Goal: Task Accomplishment & Management: Manage account settings

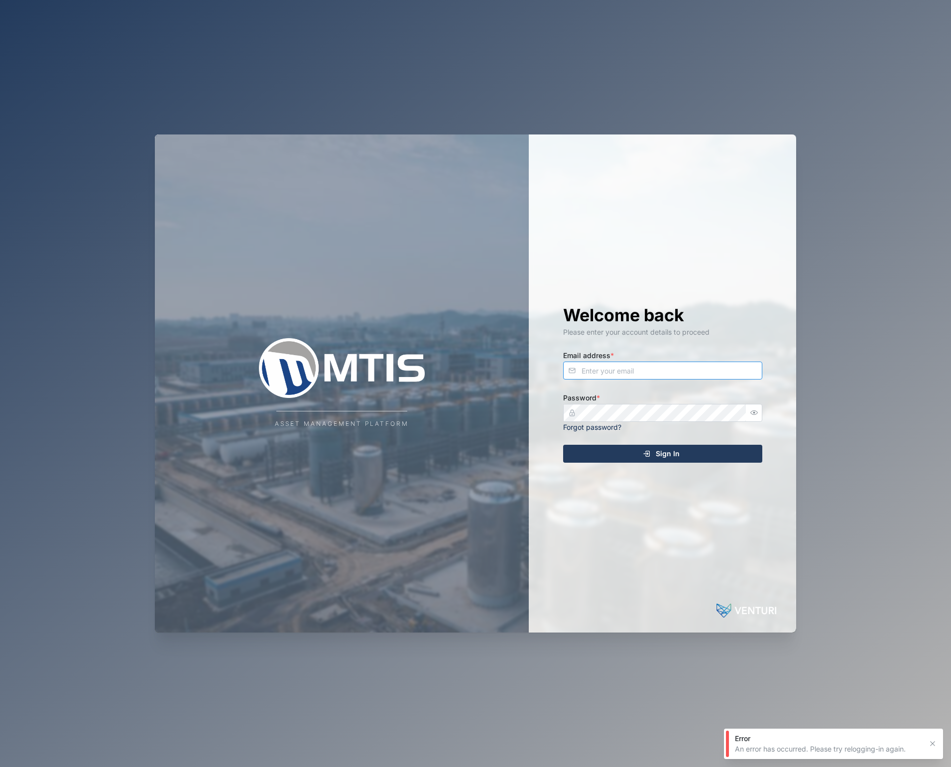
click at [625, 377] on input "Email address *" at bounding box center [662, 371] width 199 height 18
type input "admin@venturi.io"
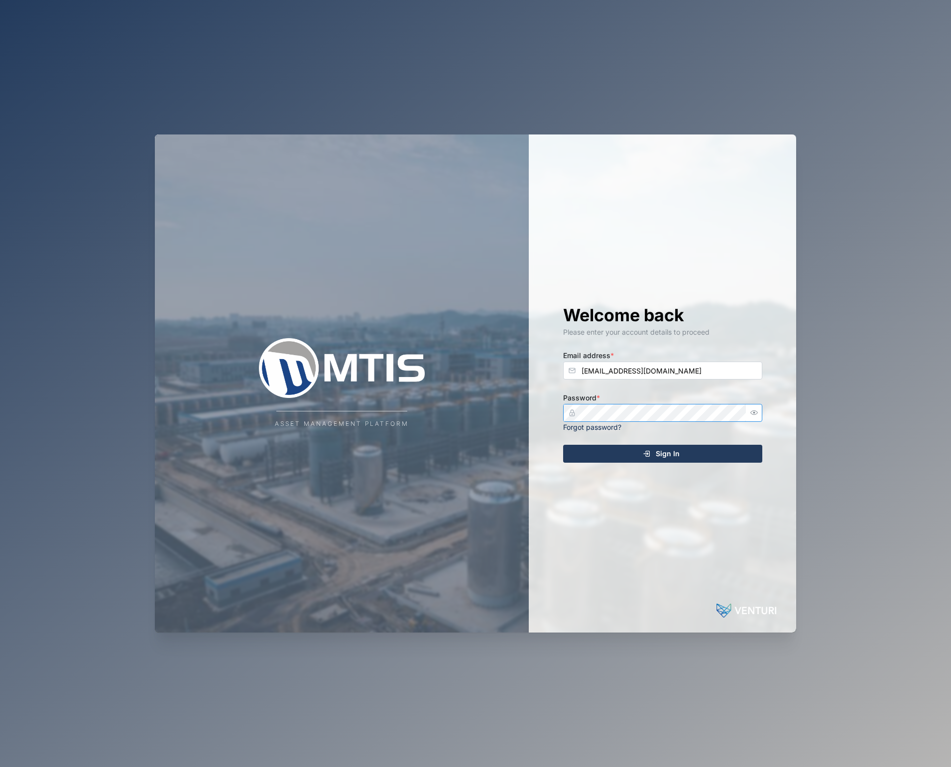
click at [0, 767] on com-1password-button at bounding box center [0, 767] width 0 height 0
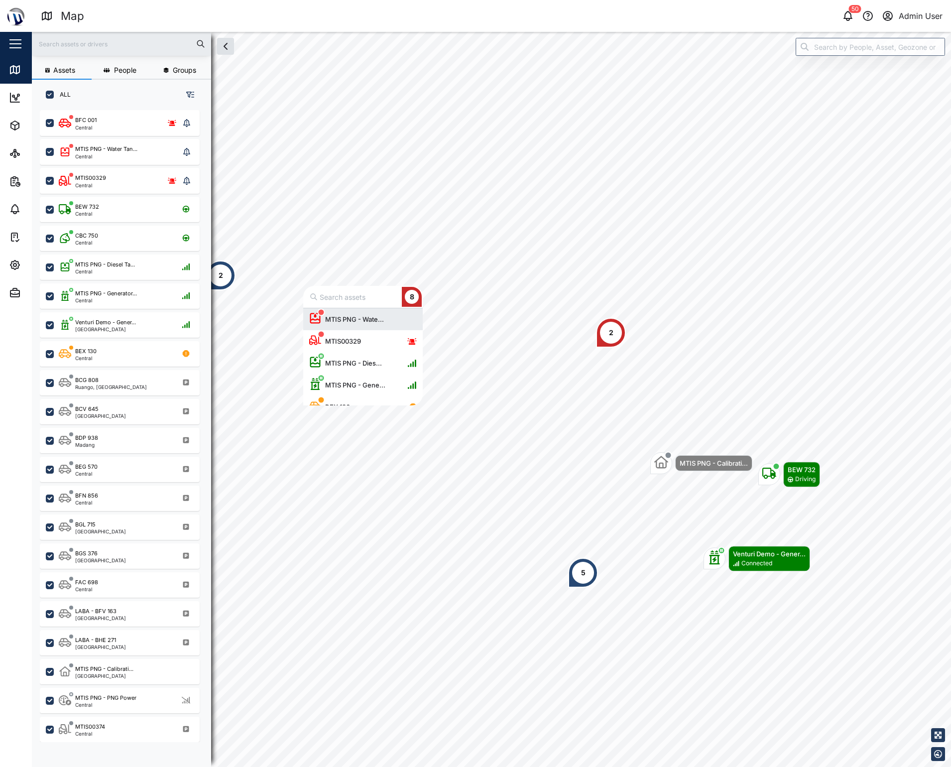
scroll to position [90, 112]
click at [621, 331] on div "2" at bounding box center [611, 333] width 30 height 30
click at [85, 50] on input "text" at bounding box center [121, 43] width 167 height 15
click at [92, 41] on input "text" at bounding box center [121, 43] width 167 height 15
click at [4, 253] on button "Settings" at bounding box center [64, 265] width 129 height 28
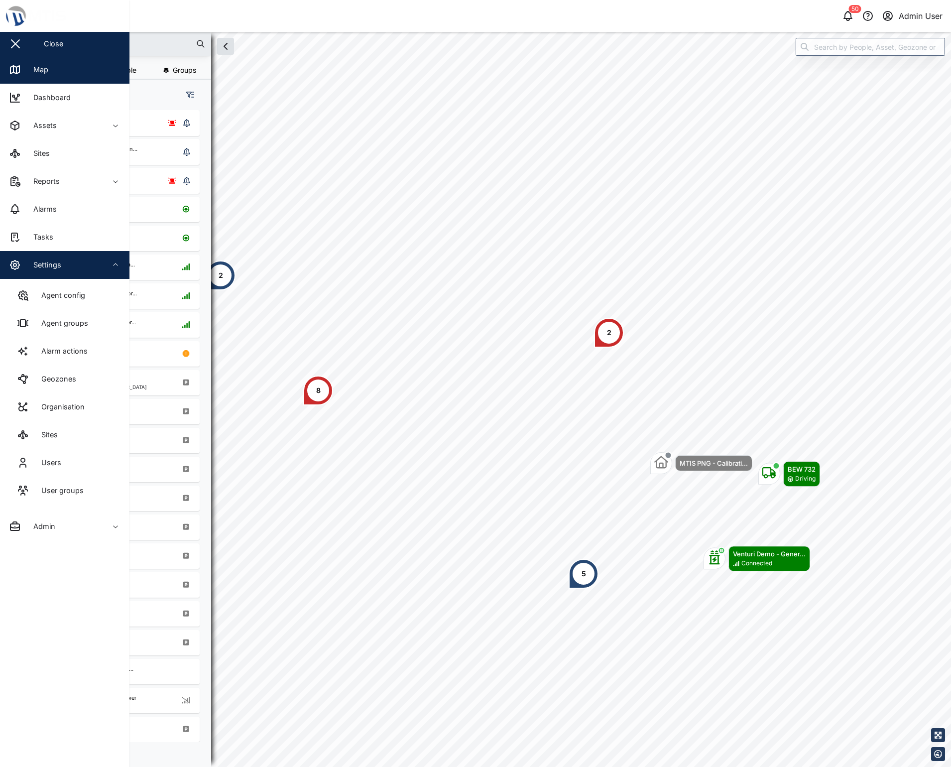
click at [36, 268] on div "Settings" at bounding box center [43, 264] width 35 height 11
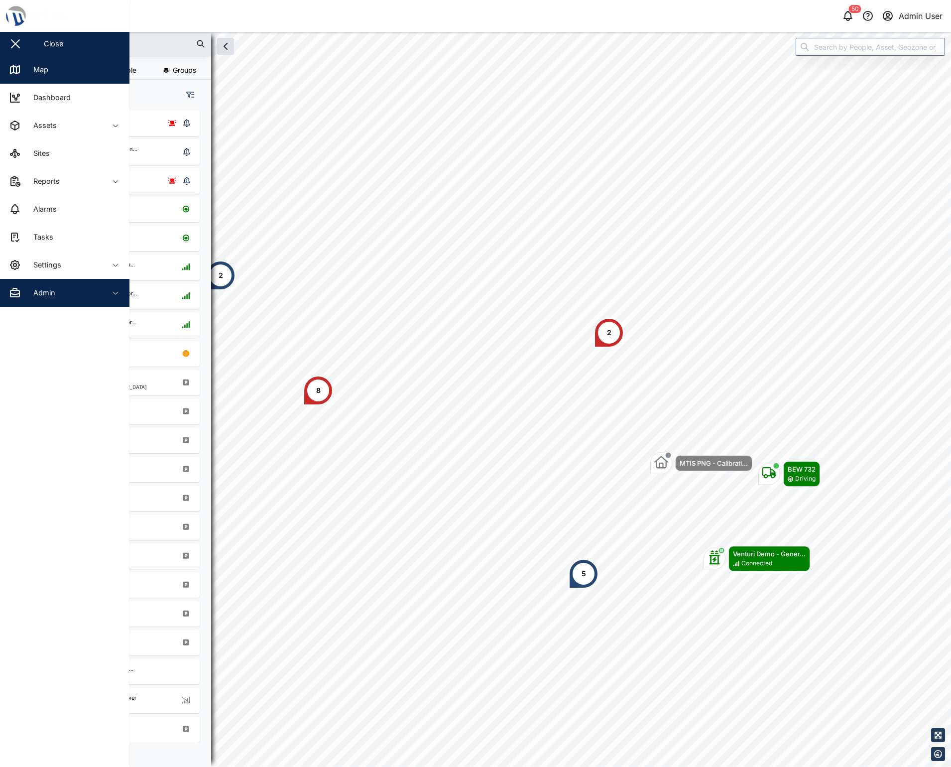
click at [22, 294] on div "Admin" at bounding box center [54, 293] width 91 height 12
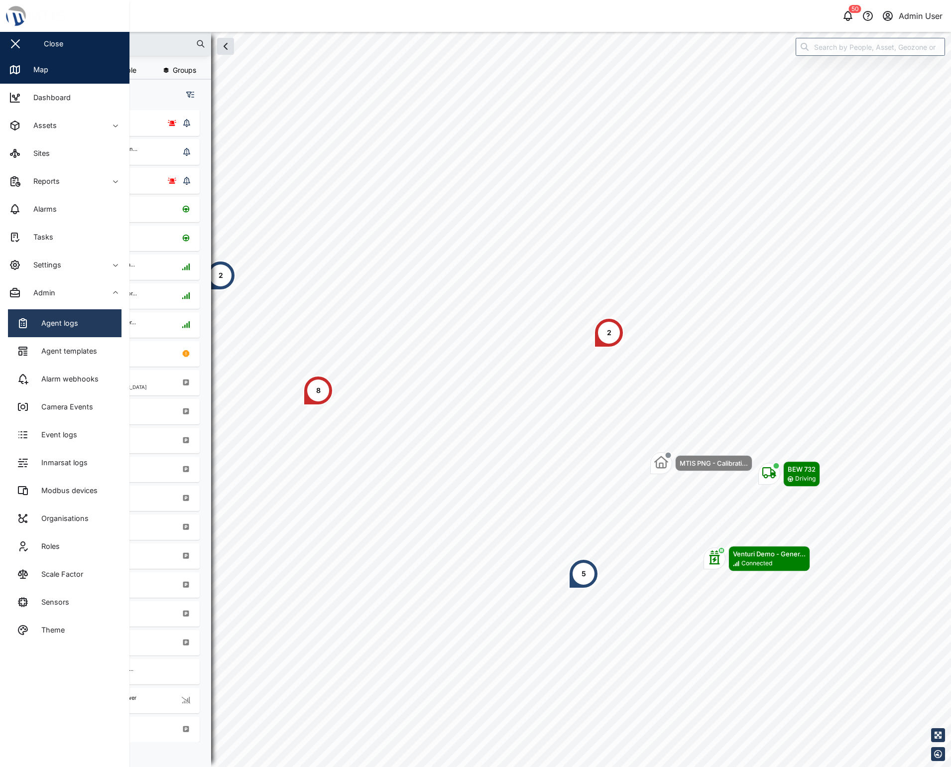
click at [35, 330] on link "Agent logs" at bounding box center [65, 323] width 114 height 28
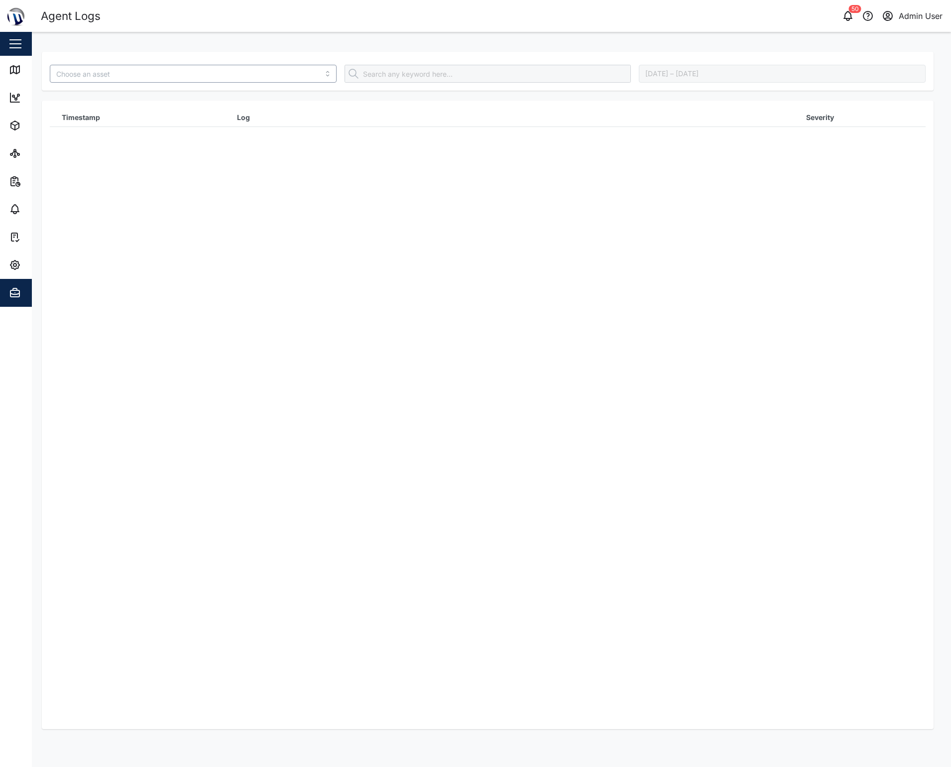
click at [204, 74] on input "search" at bounding box center [193, 74] width 287 height 18
click at [271, 391] on div "Timestamp Log Severity" at bounding box center [488, 408] width 876 height 598
click at [137, 65] on div at bounding box center [193, 74] width 295 height 26
click at [152, 55] on div "August 12, 2025 – August 19, 2025" at bounding box center [488, 71] width 892 height 39
click at [153, 76] on input "search" at bounding box center [193, 74] width 287 height 18
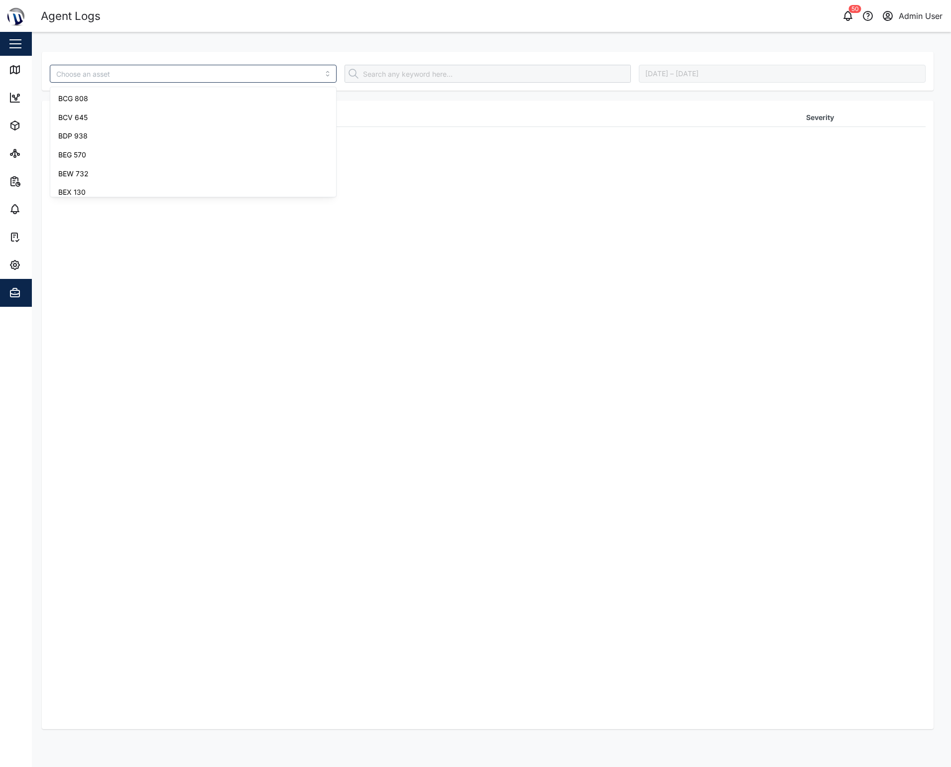
click at [264, 375] on div "Timestamp Log Severity" at bounding box center [488, 408] width 876 height 598
click at [562, 289] on div "Timestamp Log Severity" at bounding box center [488, 408] width 876 height 598
click at [267, 338] on div "Timestamp Log Severity" at bounding box center [488, 408] width 876 height 598
drag, startPoint x: 274, startPoint y: 330, endPoint x: 248, endPoint y: 276, distance: 60.2
click at [274, 330] on div "Timestamp Log Severity" at bounding box center [488, 408] width 876 height 598
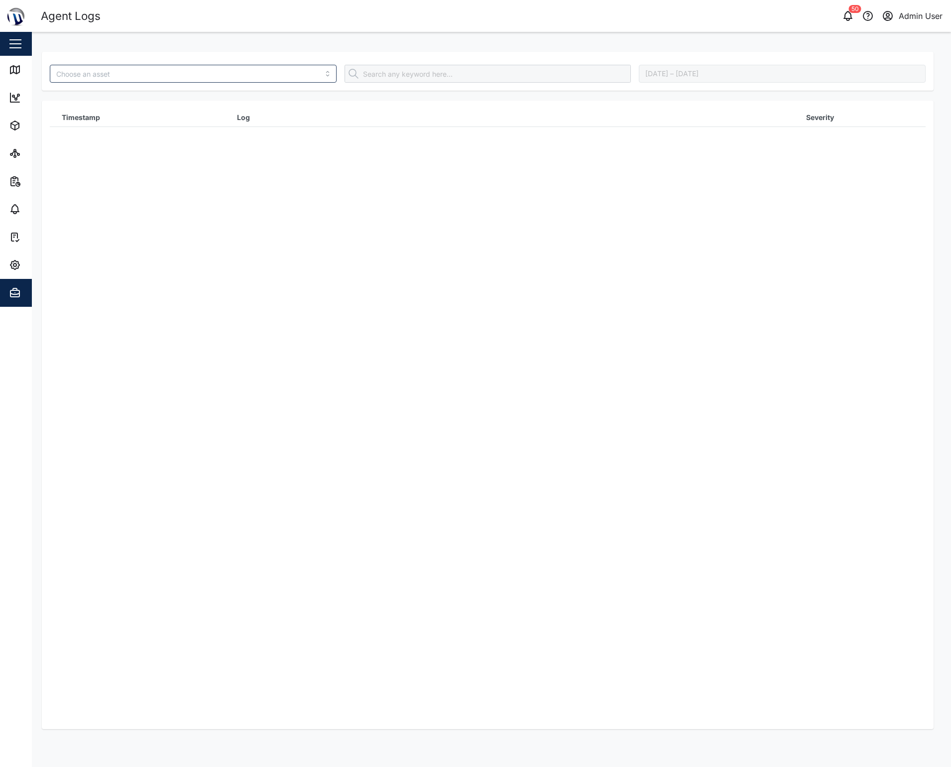
drag, startPoint x: 516, startPoint y: 457, endPoint x: 225, endPoint y: 222, distance: 373.9
click at [516, 457] on div "Timestamp Log Severity" at bounding box center [488, 408] width 876 height 598
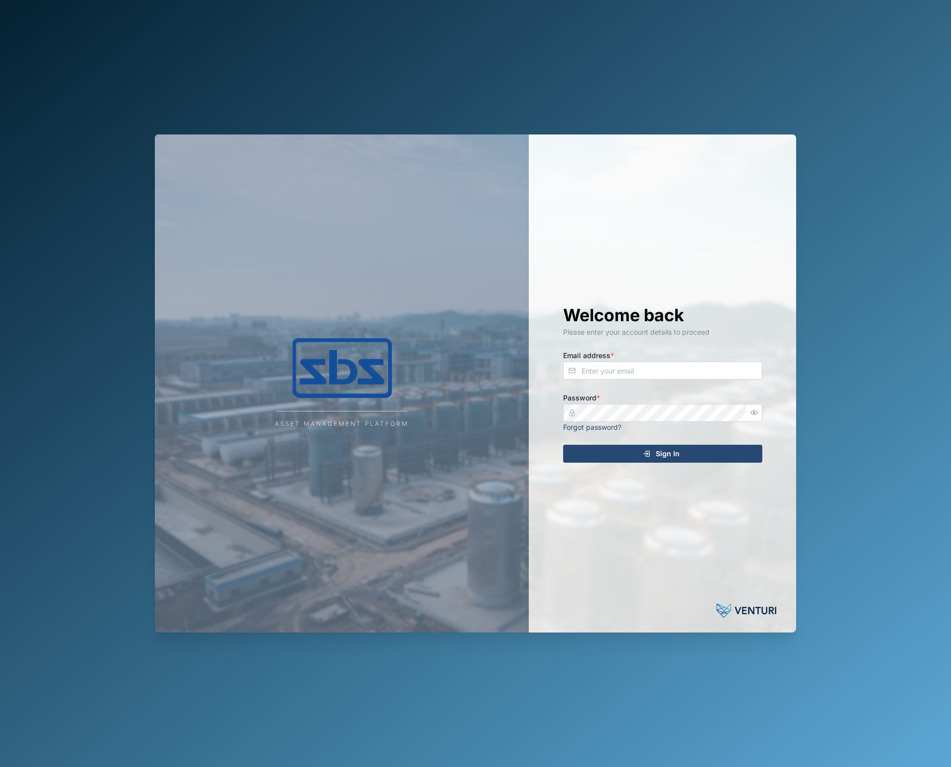
click at [135, 438] on div "Asset Management Platform Welcome back Please enter your account details to pro…" at bounding box center [475, 383] width 951 height 767
drag, startPoint x: 651, startPoint y: 337, endPoint x: 648, endPoint y: 366, distance: 28.6
click at [651, 338] on div "Welcome back Please enter your account details to proceed Email address * Passw…" at bounding box center [662, 383] width 239 height 498
click at [648, 366] on input "Email address *" at bounding box center [662, 371] width 199 height 18
type input "admin@venturi.io"
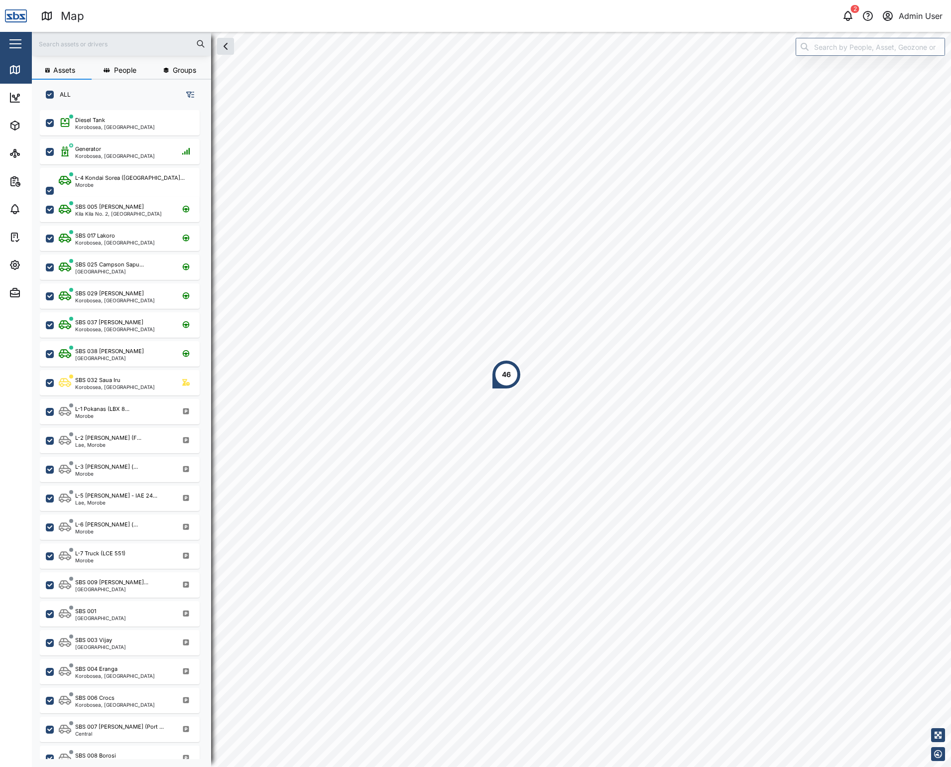
scroll to position [645, 156]
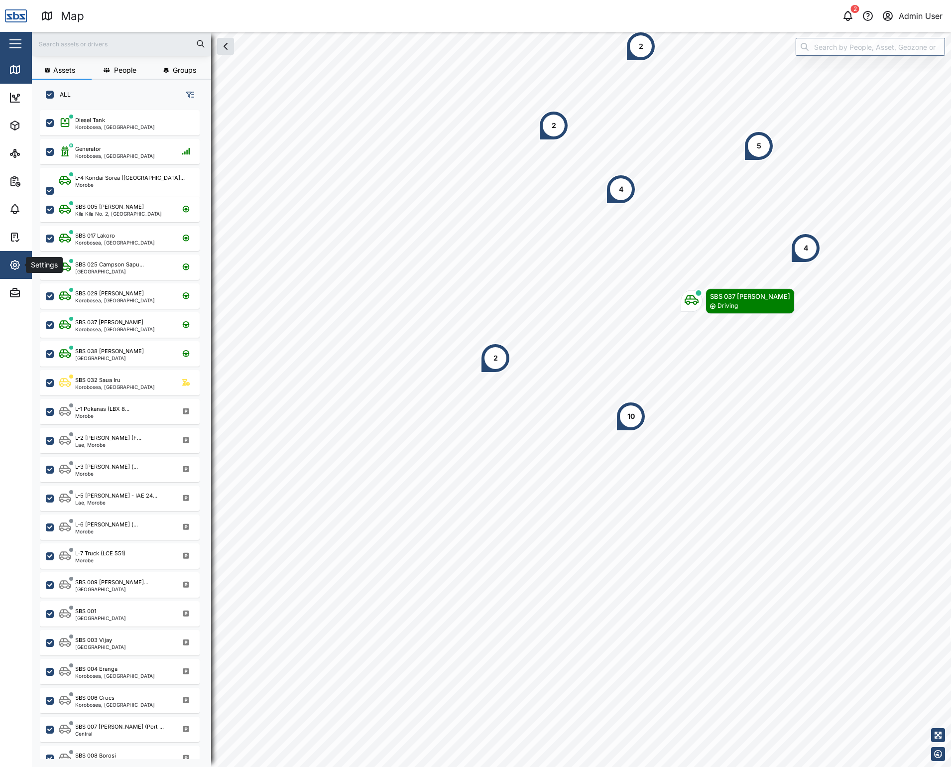
click at [9, 275] on span "Settings" at bounding box center [54, 265] width 91 height 28
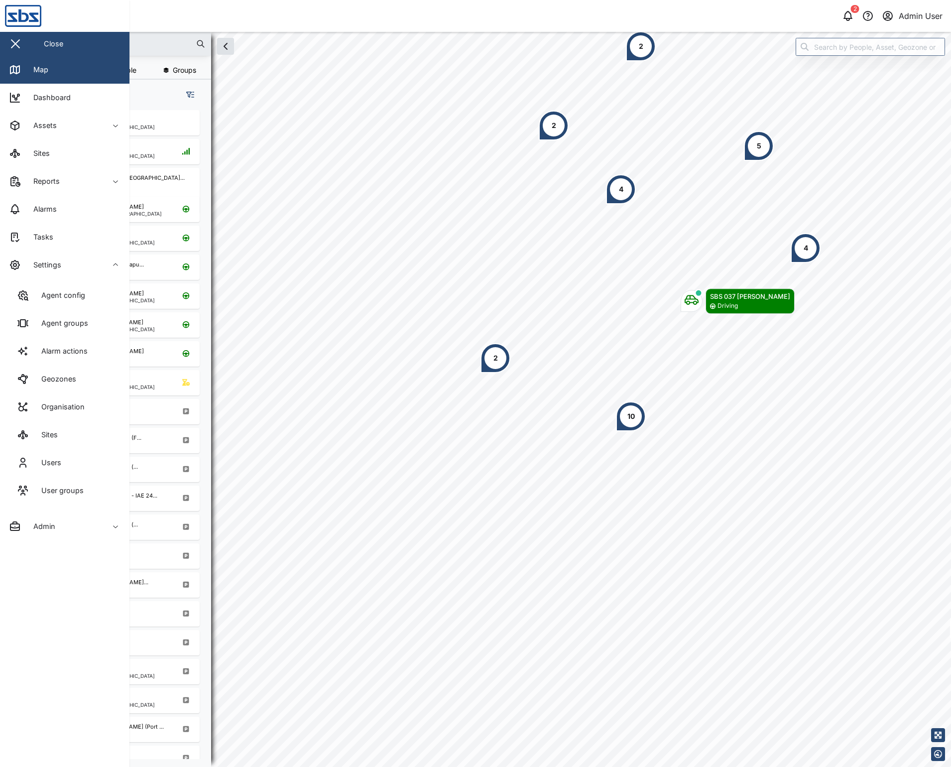
click at [18, 301] on icon at bounding box center [23, 295] width 12 height 12
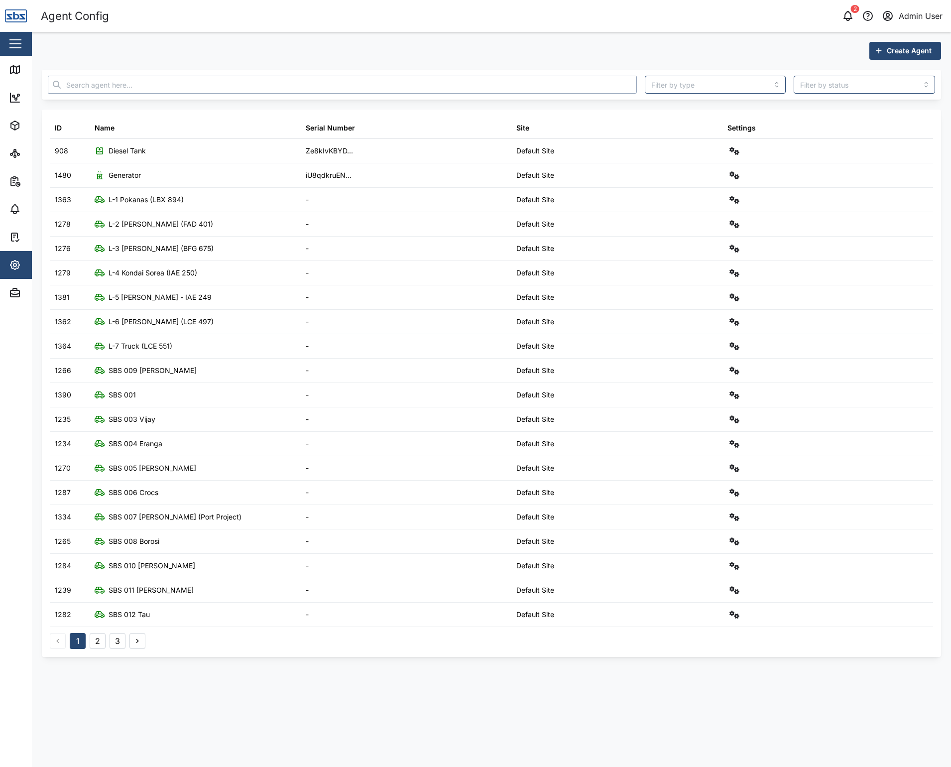
click at [277, 89] on input "text" at bounding box center [342, 85] width 589 height 18
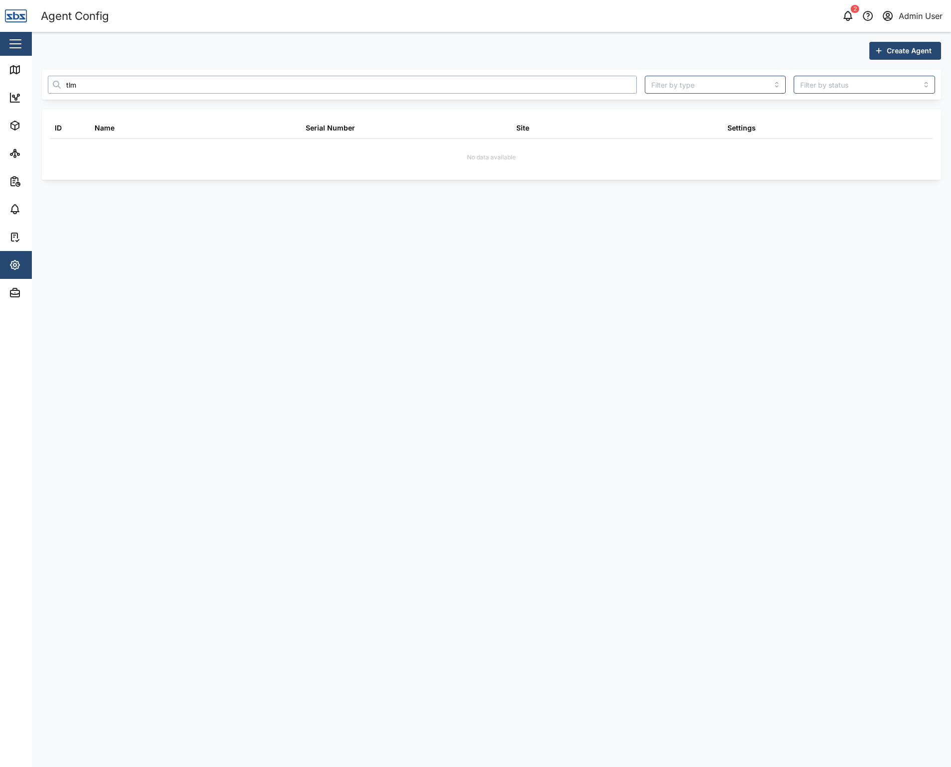
type input "tlm"
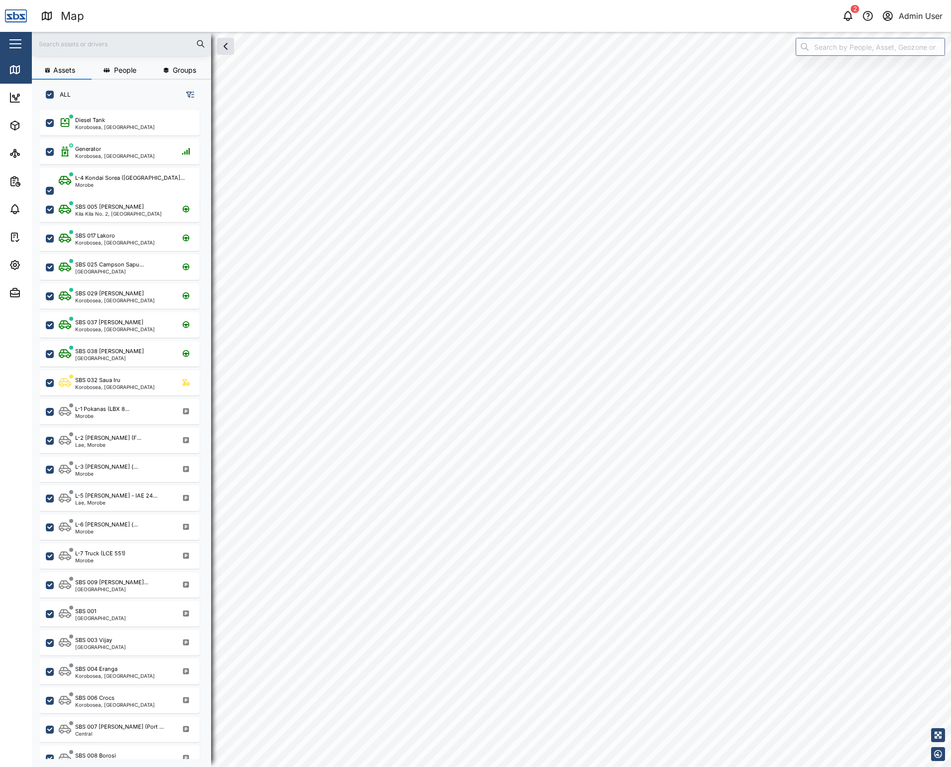
checkbox input "true"
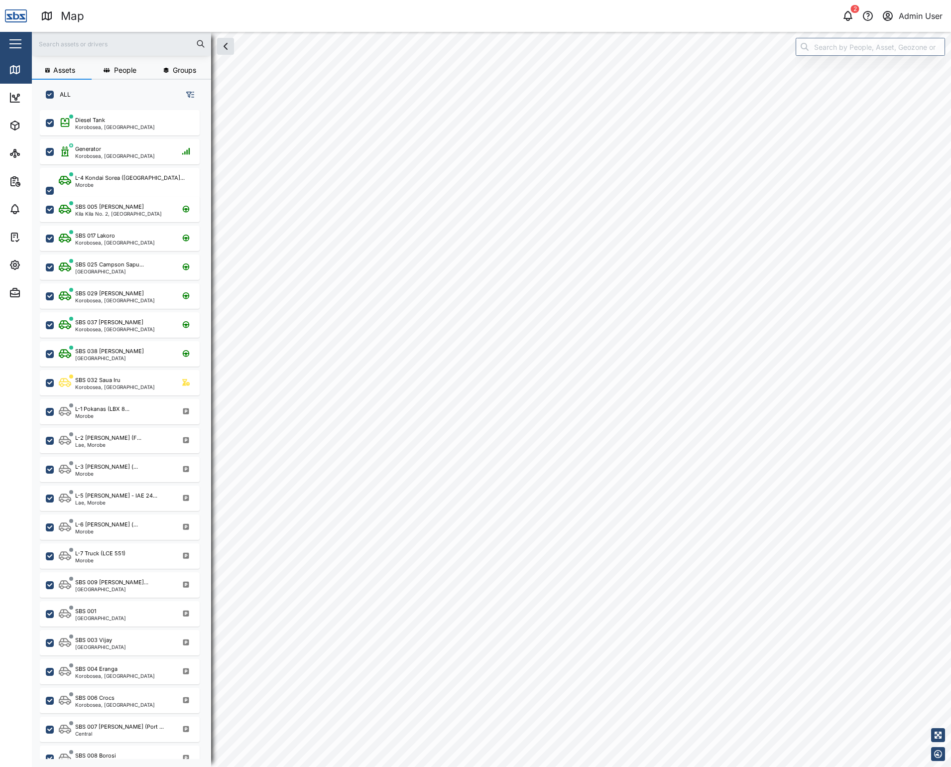
checkbox input "true"
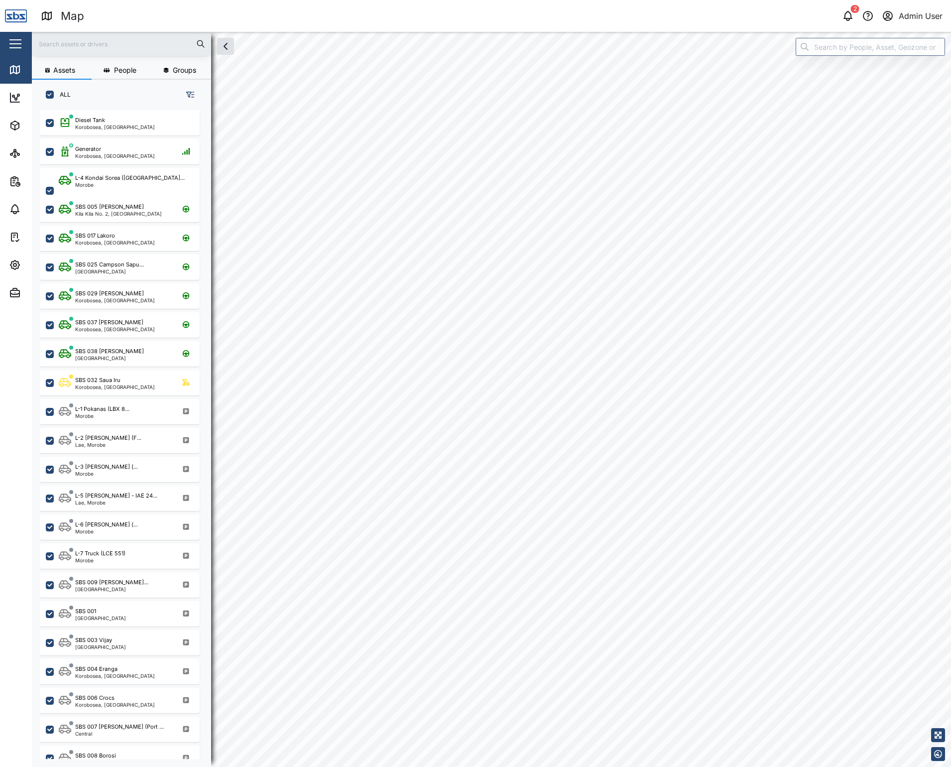
checkbox input "true"
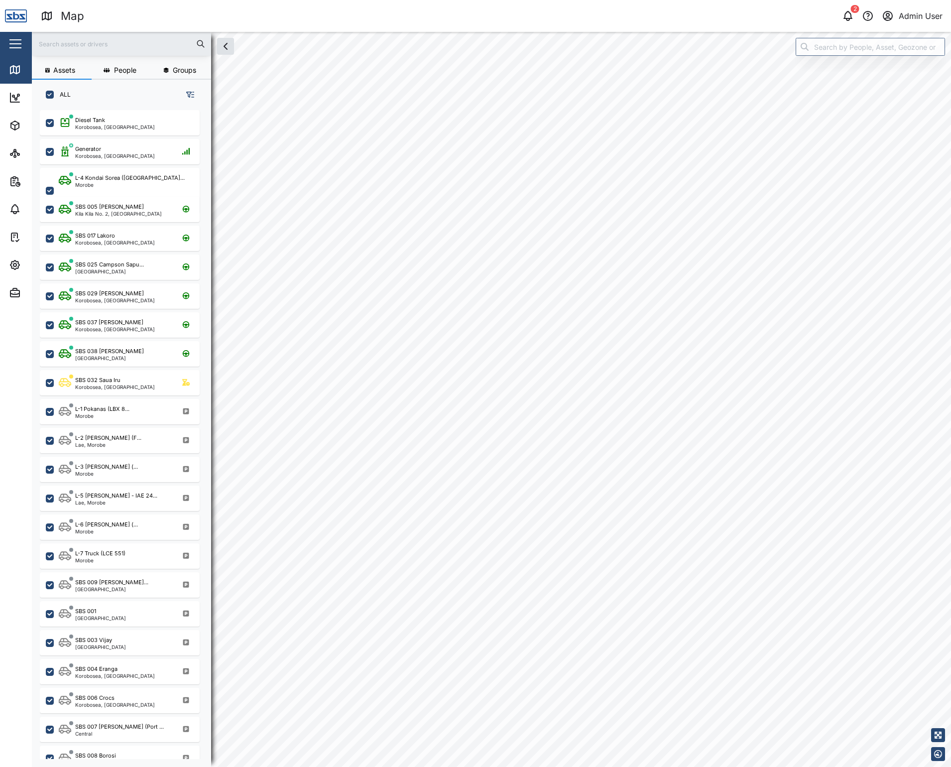
checkbox input "true"
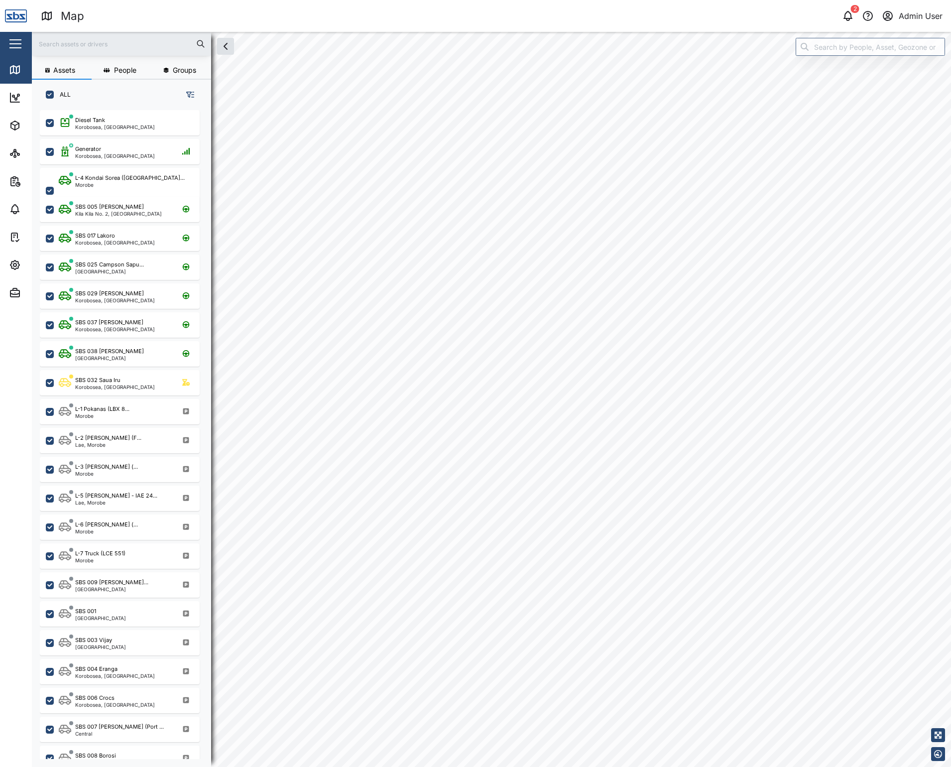
checkbox input "true"
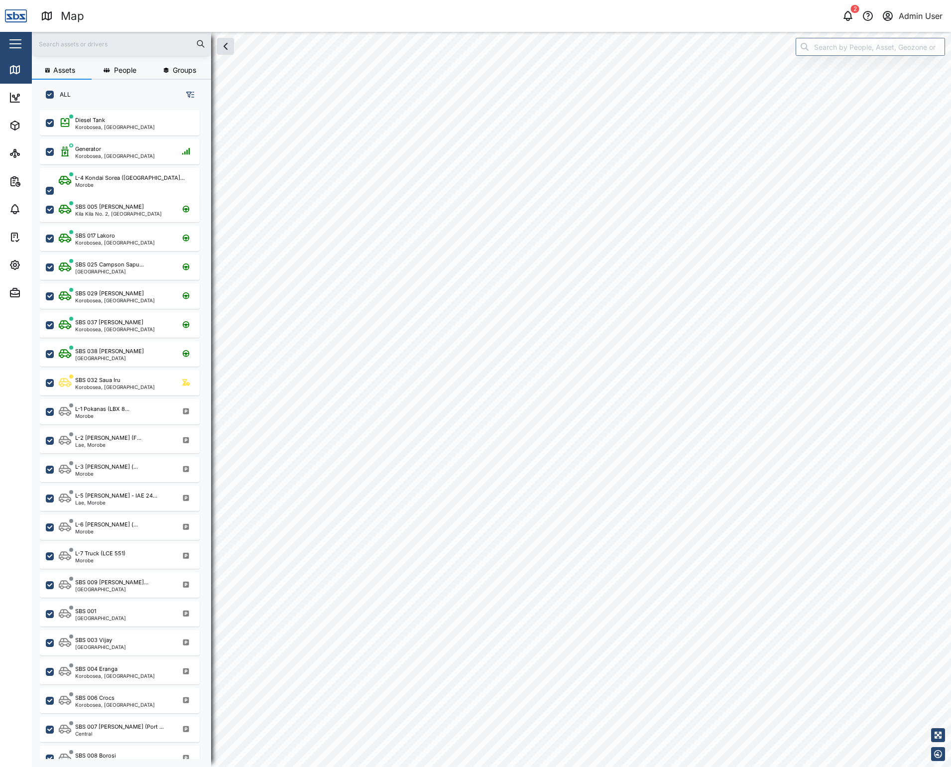
checkbox input "true"
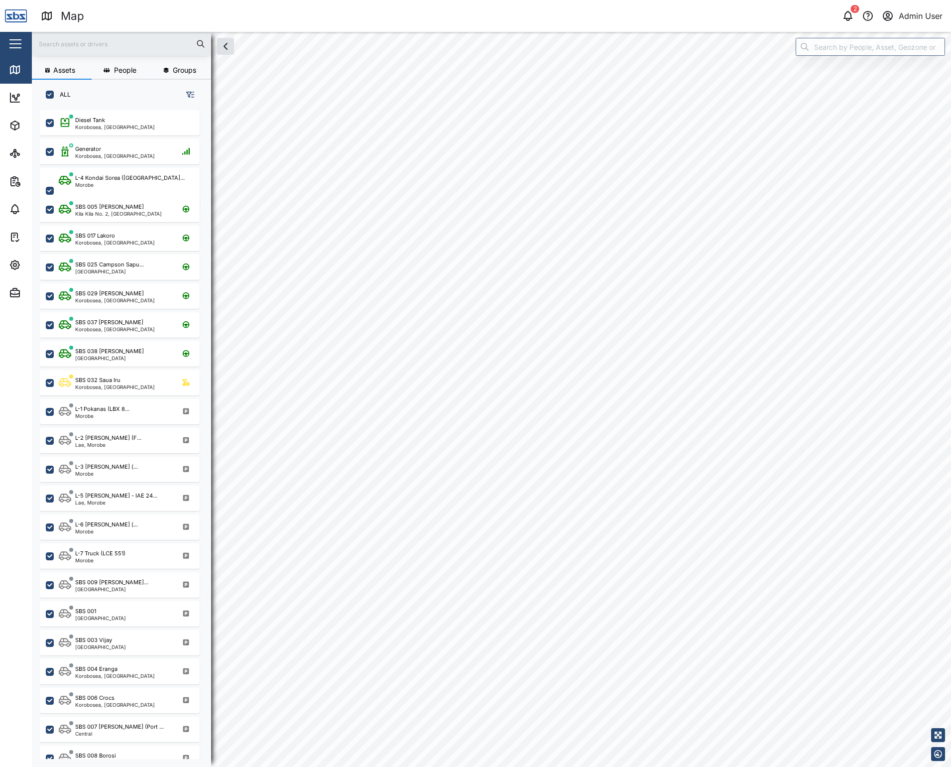
checkbox input "true"
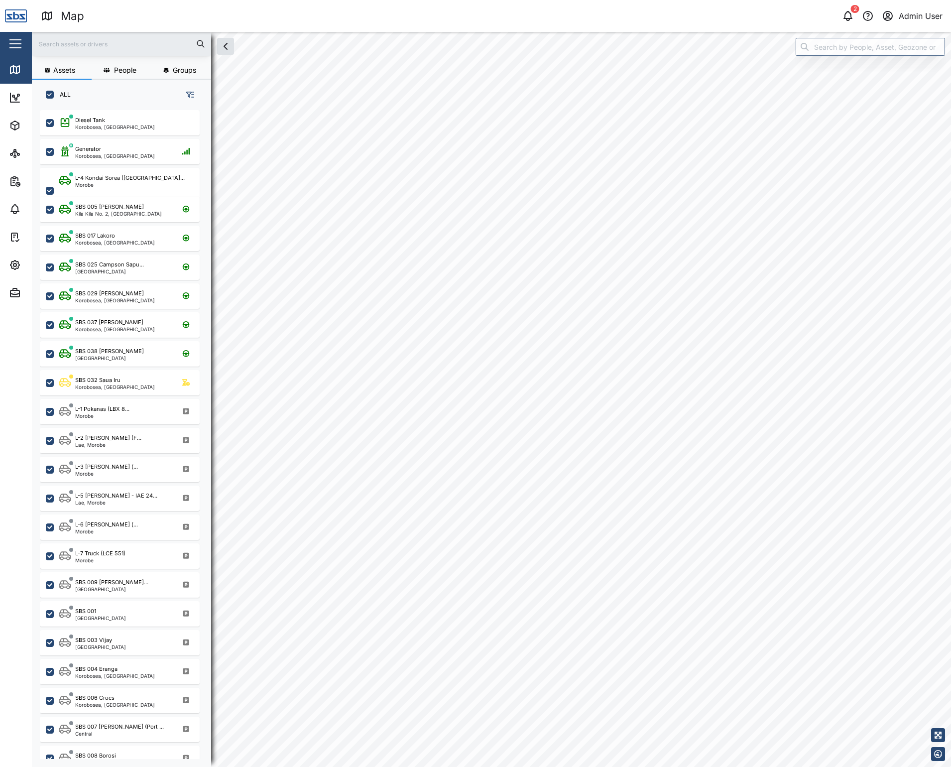
checkbox input "true"
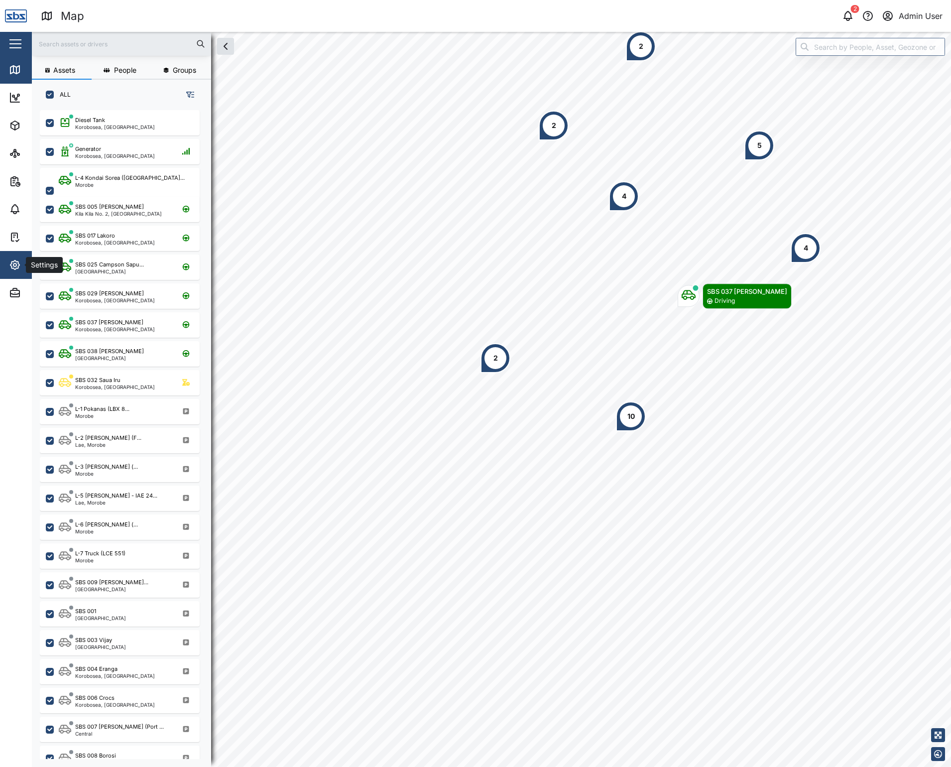
click at [9, 259] on icon "button" at bounding box center [15, 265] width 12 height 12
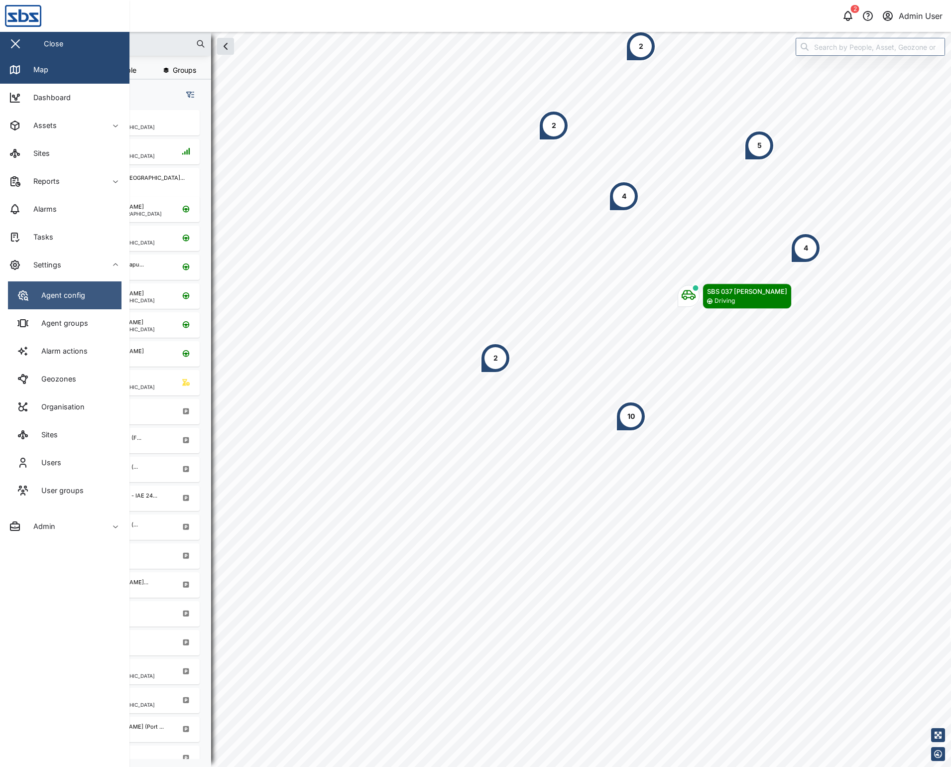
click at [43, 285] on link "Agent config" at bounding box center [65, 295] width 114 height 28
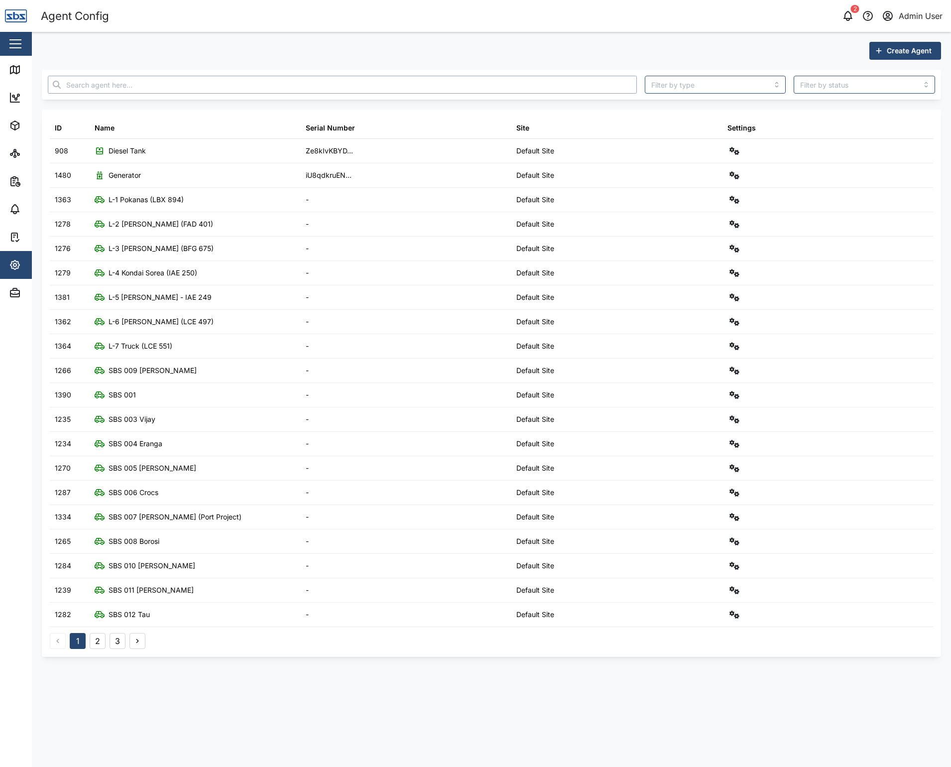
click at [124, 86] on input "text" at bounding box center [342, 85] width 589 height 18
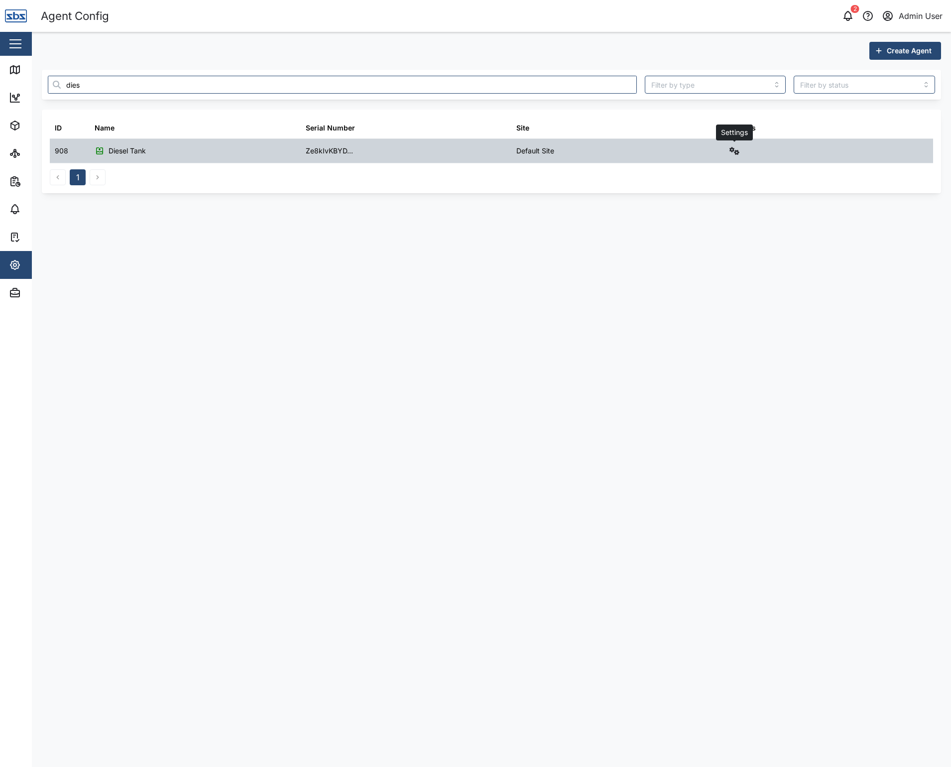
click at [732, 152] on icon "button" at bounding box center [735, 151] width 10 height 8
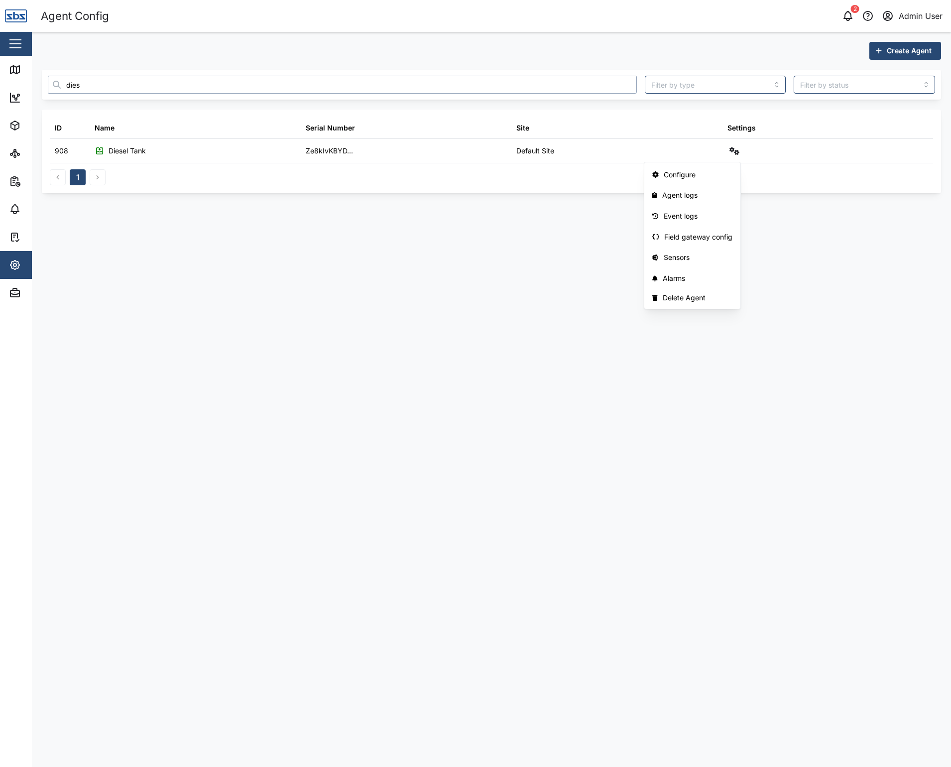
drag, startPoint x: 113, startPoint y: 82, endPoint x: -32, endPoint y: 81, distance: 144.4
click at [0, 81] on html "Agent Config 2 Admin User Close Map Dashboard Assets ATS Camera Generator Perso…" at bounding box center [475, 383] width 951 height 767
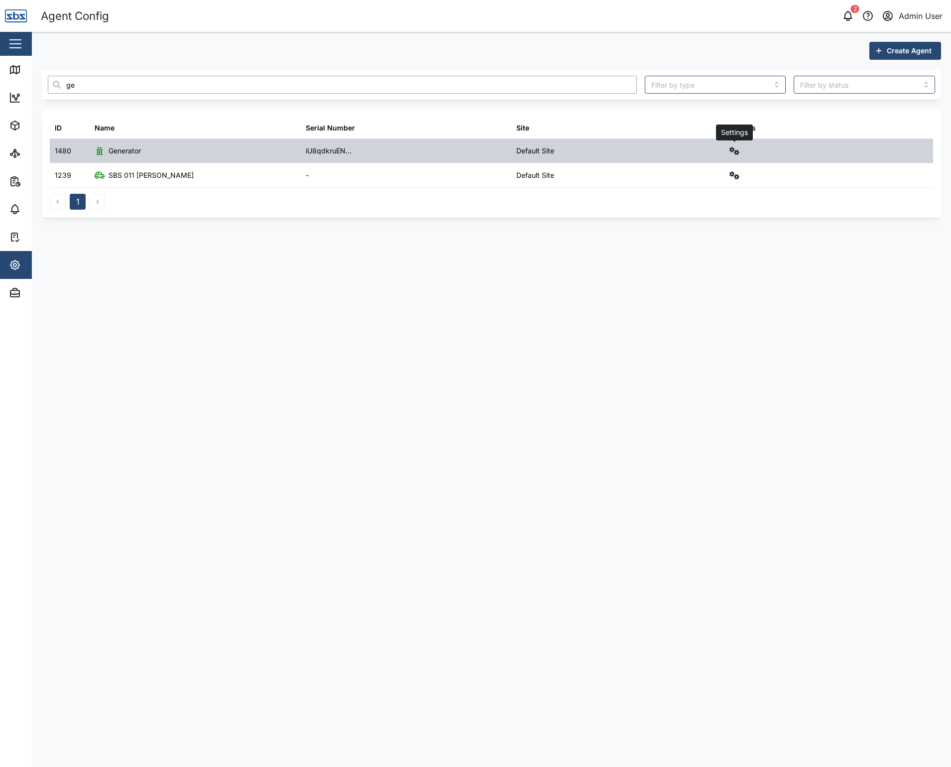
type input "ge"
click at [737, 151] on icon "button" at bounding box center [735, 151] width 10 height 8
click at [696, 234] on div "Field gateway config" at bounding box center [698, 237] width 68 height 11
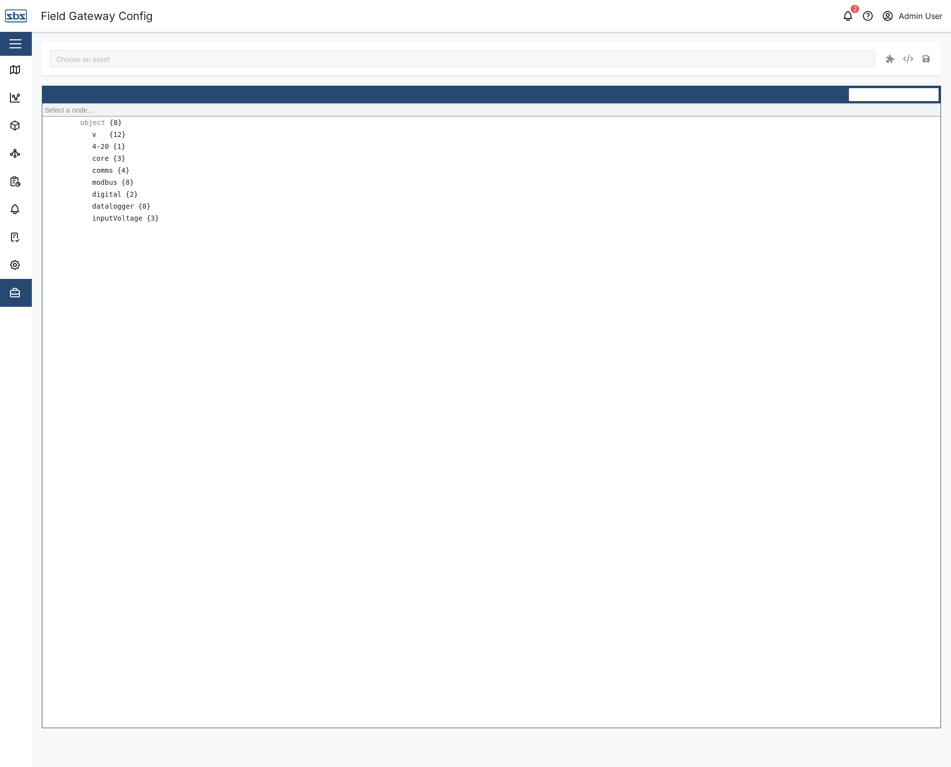
type input "Generator"
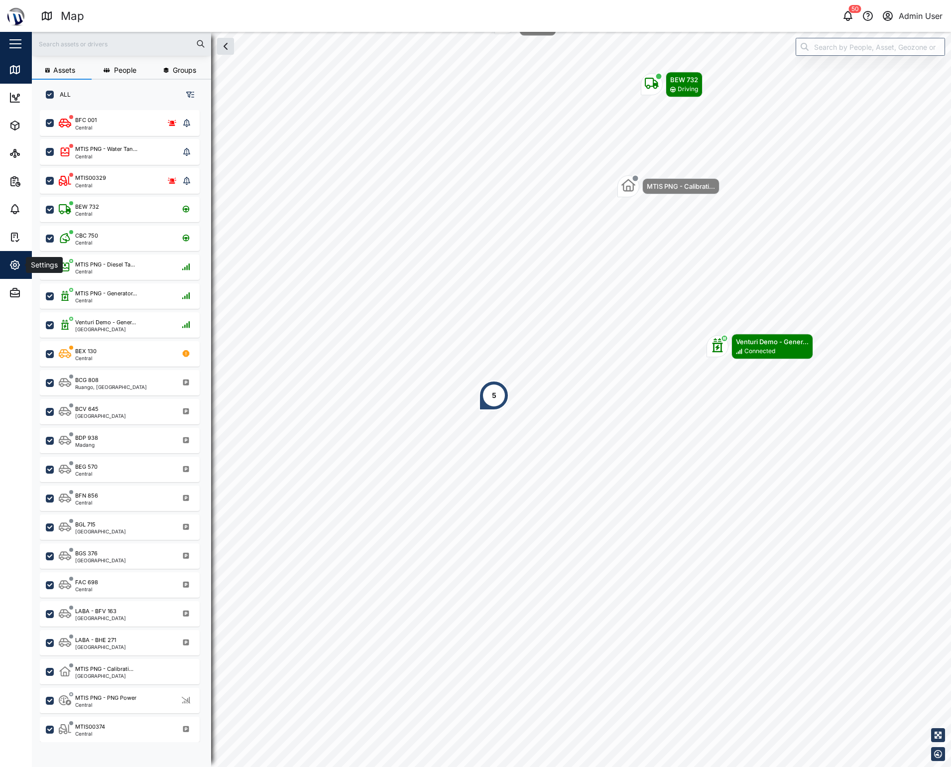
click at [20, 264] on icon "button" at bounding box center [15, 265] width 12 height 12
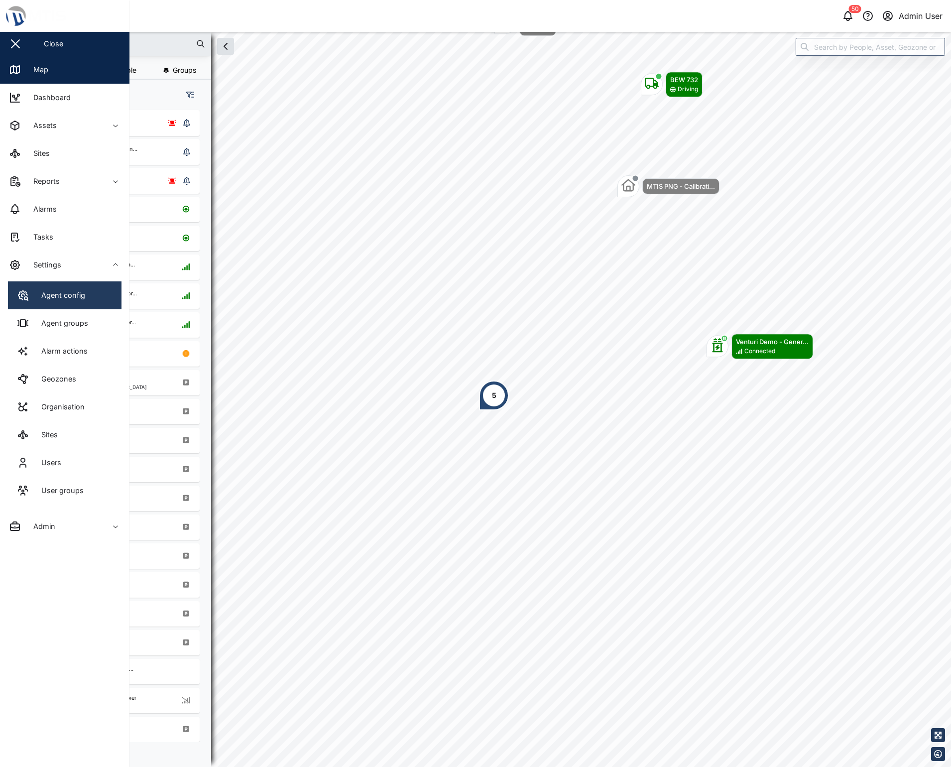
click at [25, 289] on icon at bounding box center [23, 295] width 12 height 12
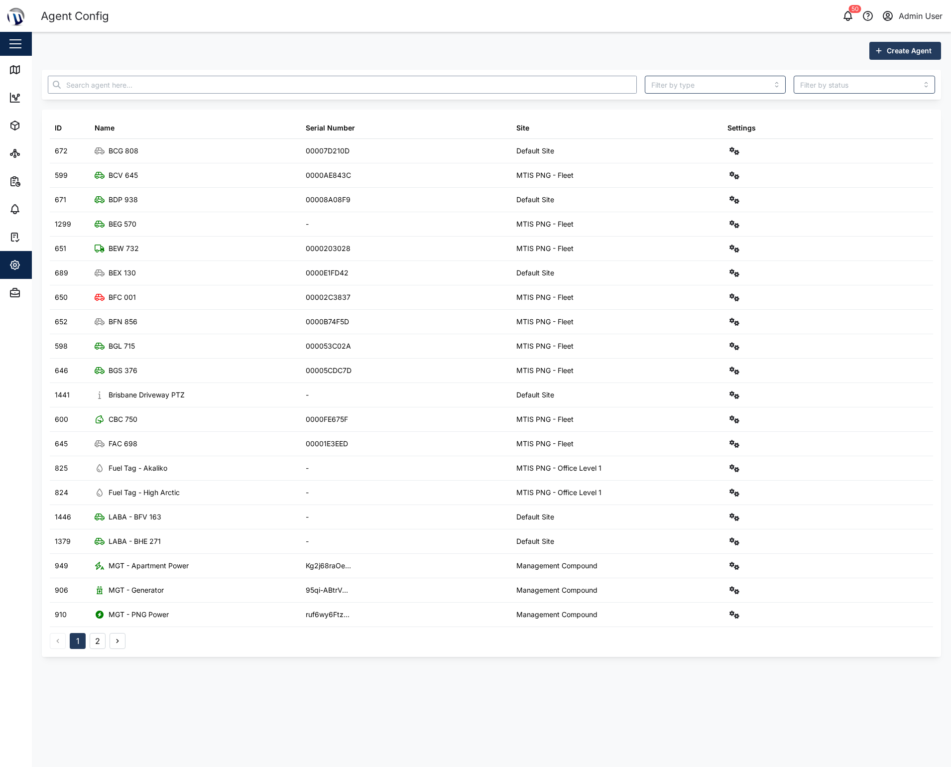
click at [103, 84] on input "text" at bounding box center [342, 85] width 589 height 18
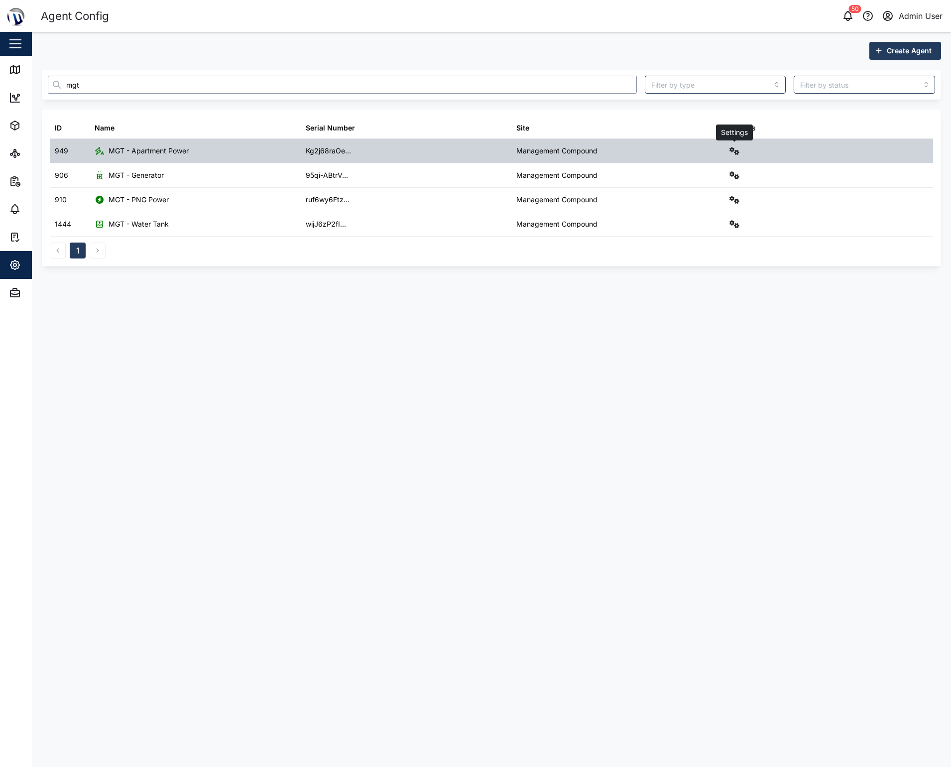
type input "mgt"
click at [739, 150] on icon "button" at bounding box center [735, 151] width 10 height 8
drag, startPoint x: 827, startPoint y: 155, endPoint x: 764, endPoint y: 160, distance: 63.4
click at [823, 155] on div "Configure Agent logs Event logs Field gateway config Sensors Alarms Delete Agent" at bounding box center [828, 151] width 211 height 24
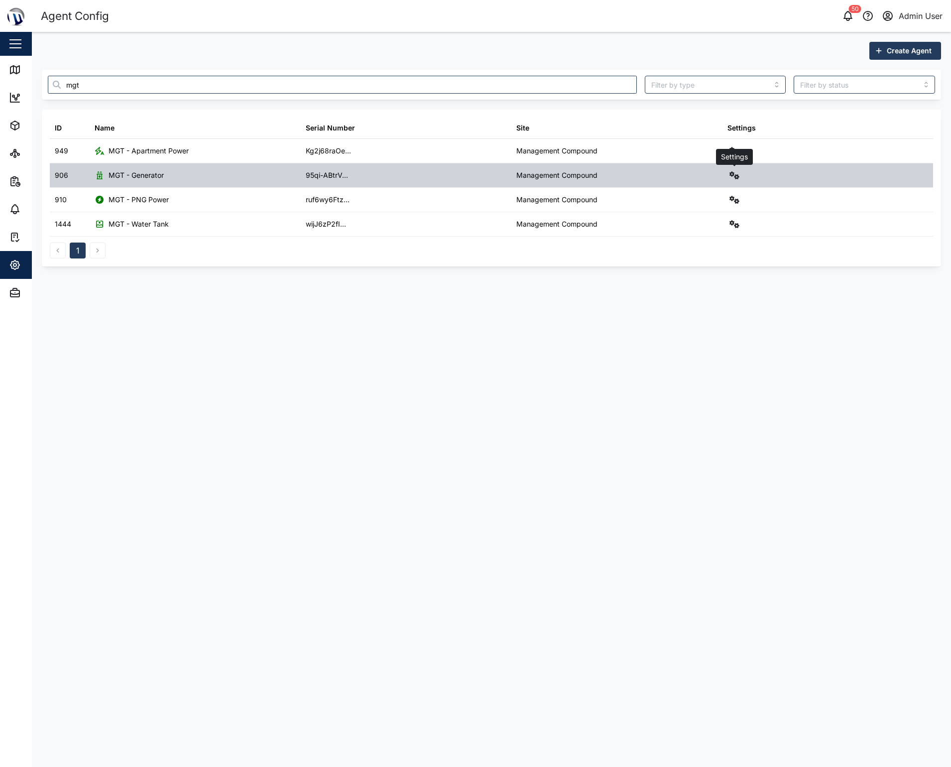
click at [737, 174] on icon "button" at bounding box center [735, 175] width 10 height 8
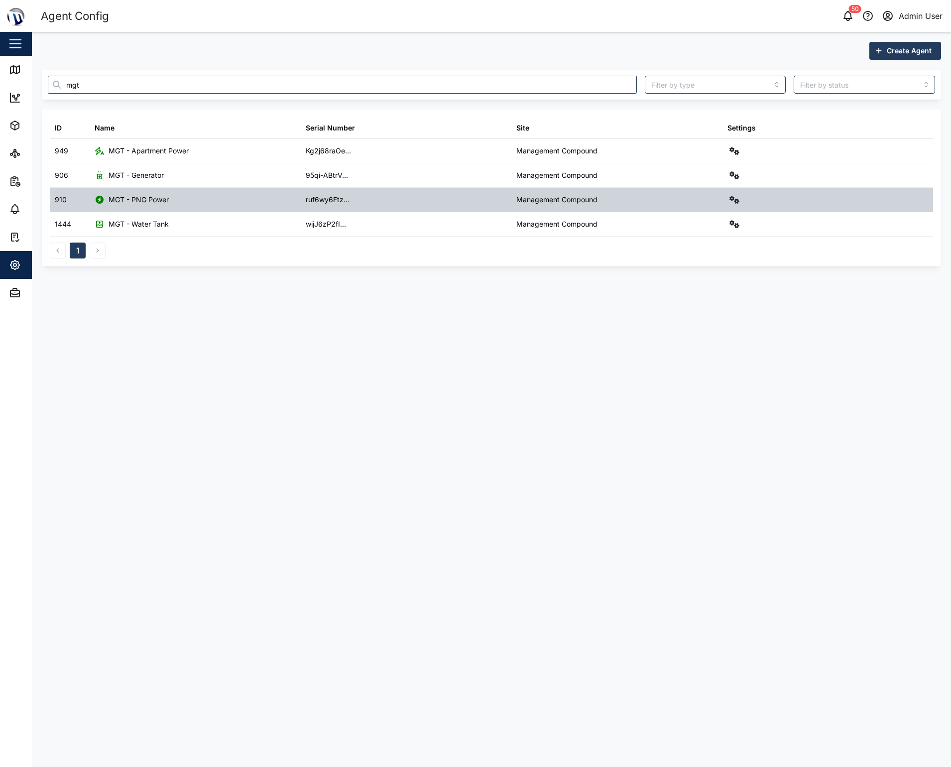
drag, startPoint x: 800, startPoint y: 190, endPoint x: 756, endPoint y: 190, distance: 44.8
click at [793, 188] on div at bounding box center [828, 200] width 211 height 24
click at [726, 201] on div "Settings" at bounding box center [828, 200] width 211 height 24
click at [733, 200] on icon "button" at bounding box center [735, 200] width 10 height 8
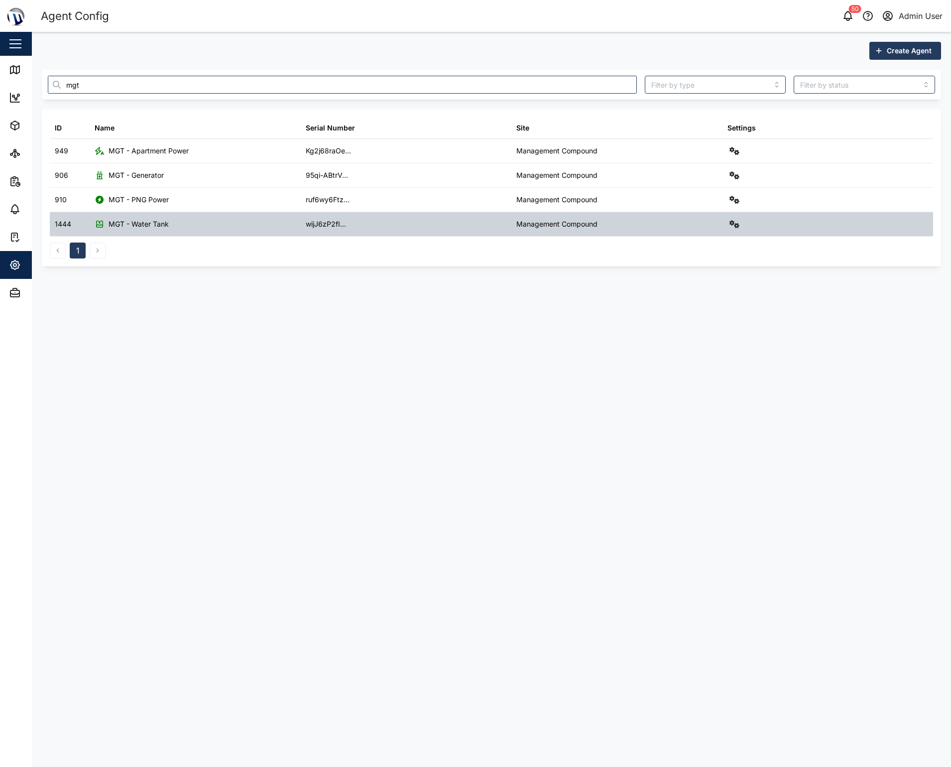
drag, startPoint x: 799, startPoint y: 224, endPoint x: 751, endPoint y: 222, distance: 48.4
click at [792, 223] on div at bounding box center [828, 224] width 211 height 24
click at [735, 221] on icon "button" at bounding box center [735, 224] width 10 height 8
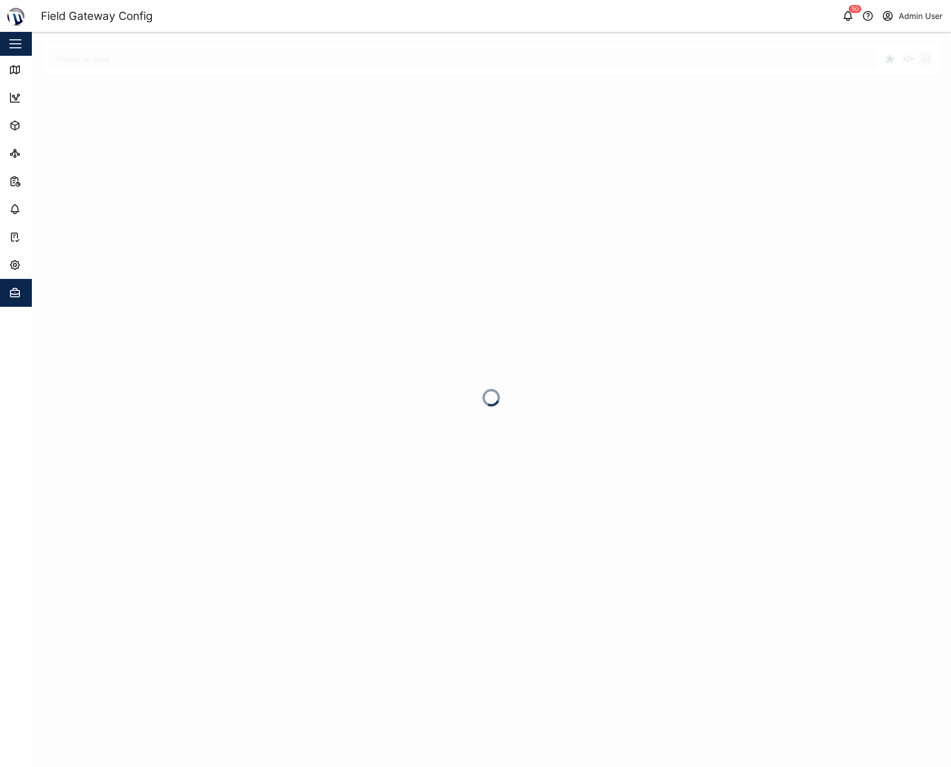
type input "MGT - Apartment Power"
type input "MGT - Generator"
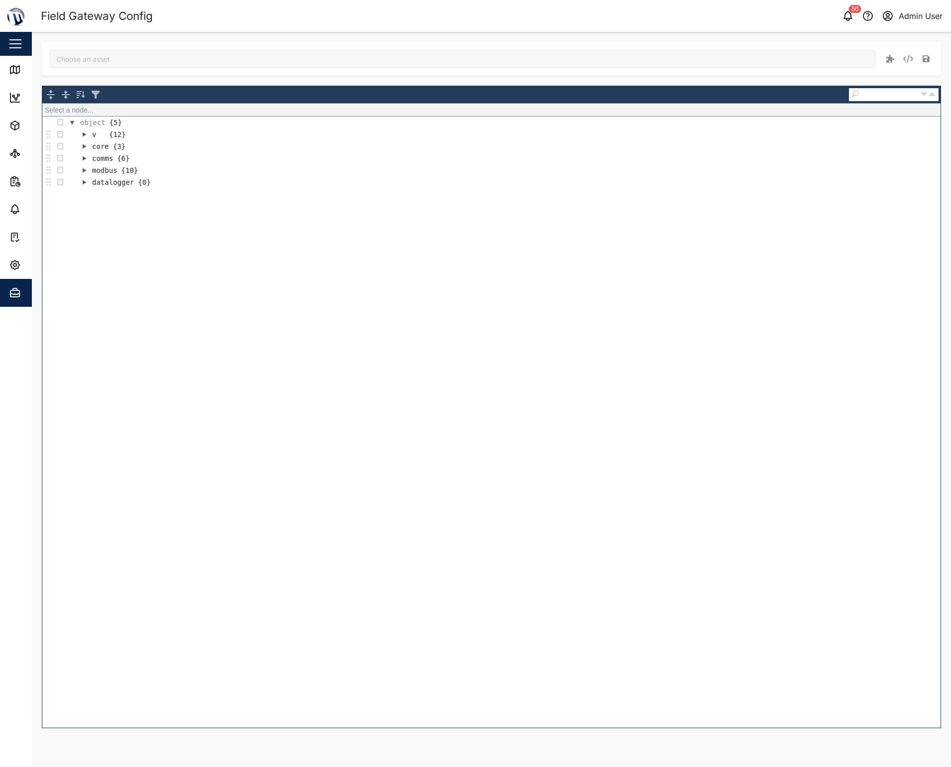
type input "MGT - Apartment Power"
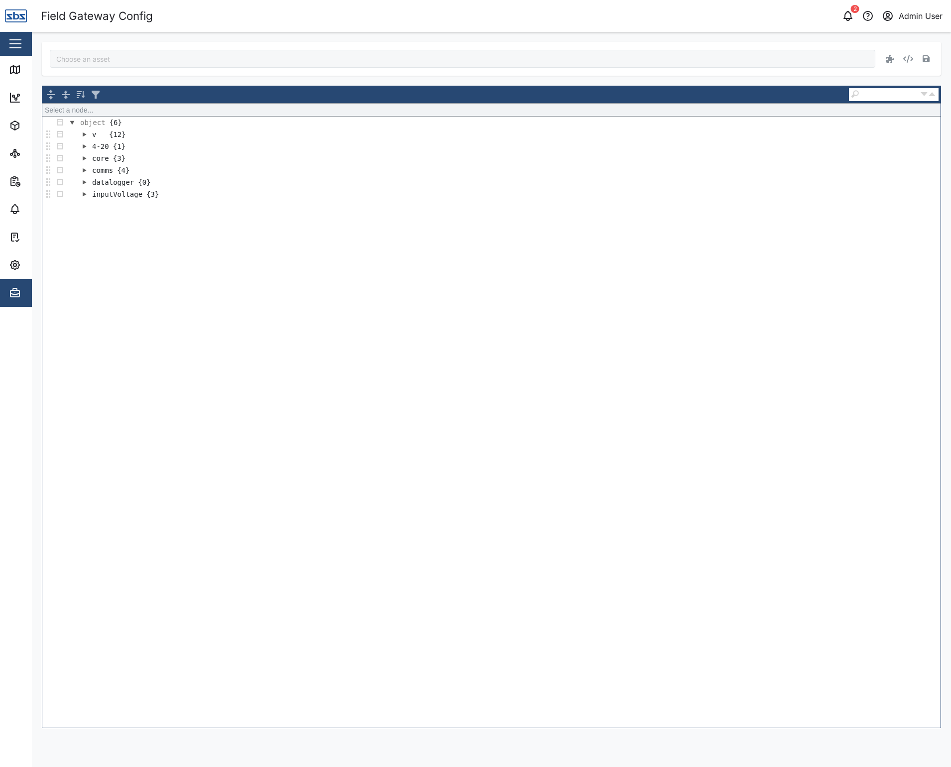
type input "Diesel Tank"
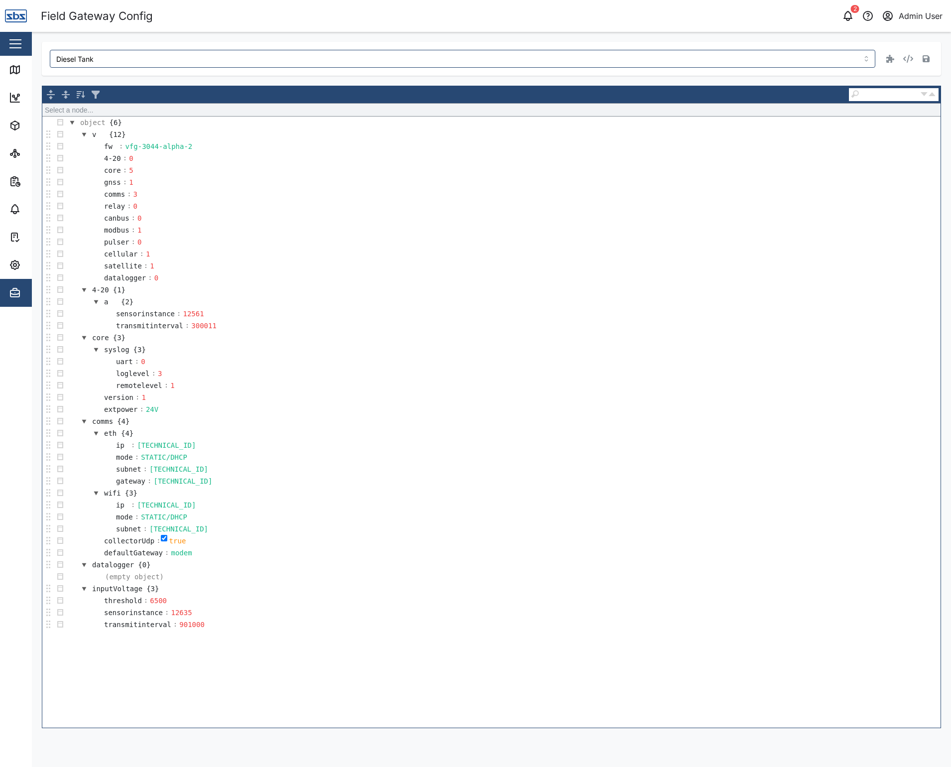
click at [14, 287] on icon "button" at bounding box center [15, 293] width 12 height 12
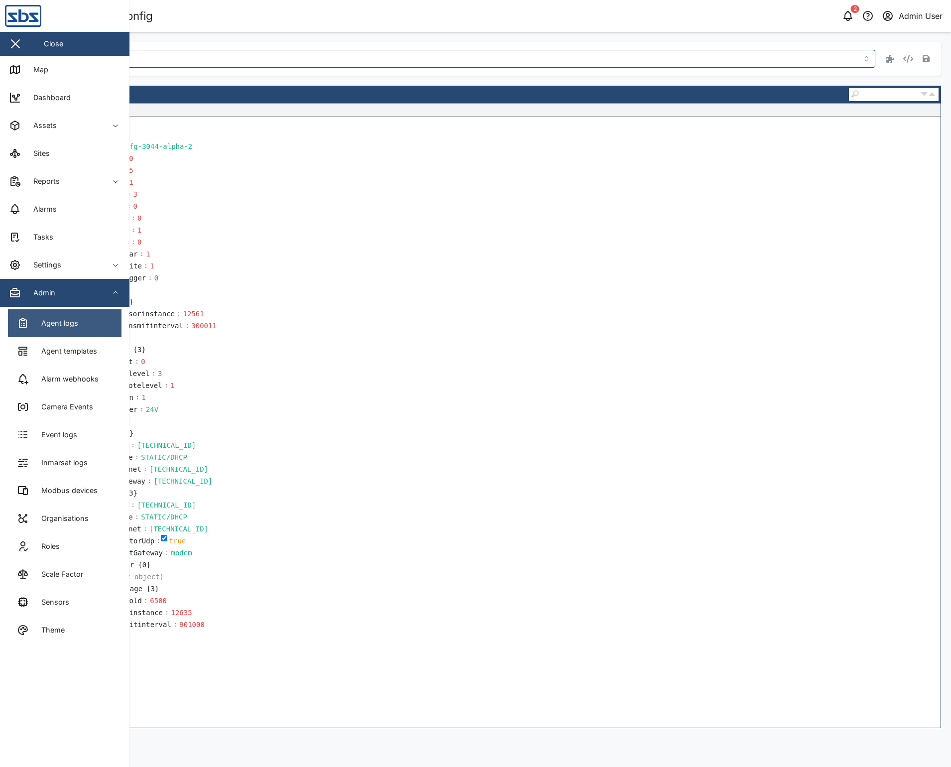
click at [27, 331] on link "Agent logs" at bounding box center [65, 323] width 114 height 28
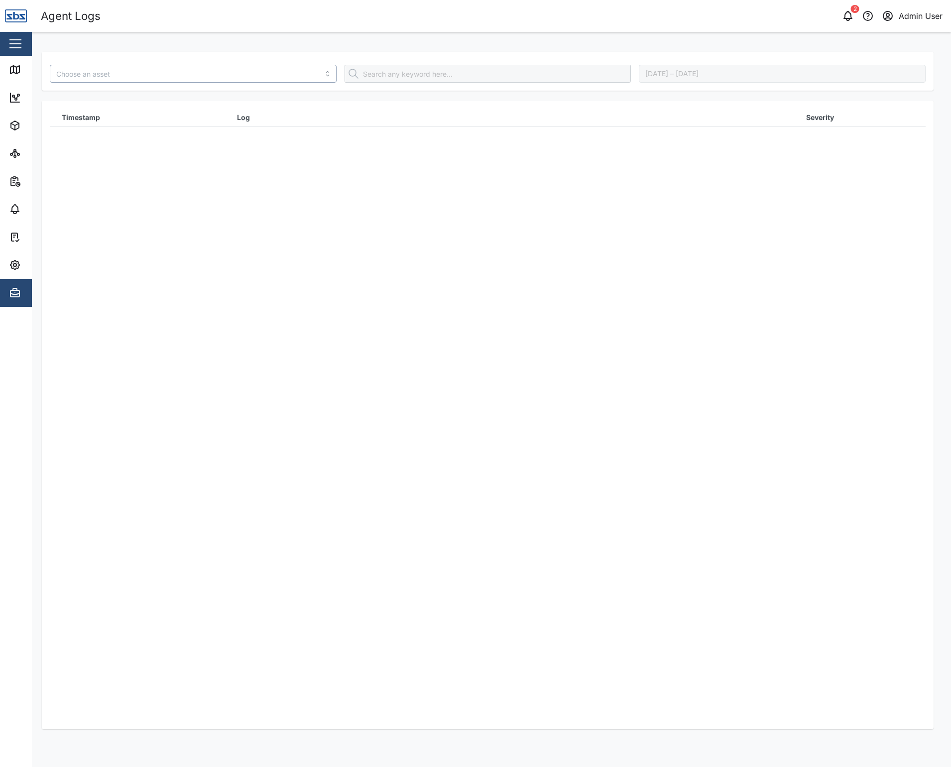
click at [110, 81] on input "search" at bounding box center [193, 74] width 287 height 18
type input "Diesel Tank"
click at [312, 321] on div "No data available" at bounding box center [488, 415] width 876 height 629
drag, startPoint x: 384, startPoint y: 271, endPoint x: 197, endPoint y: 544, distance: 330.3
click at [197, 544] on div "No data available" at bounding box center [488, 415] width 876 height 629
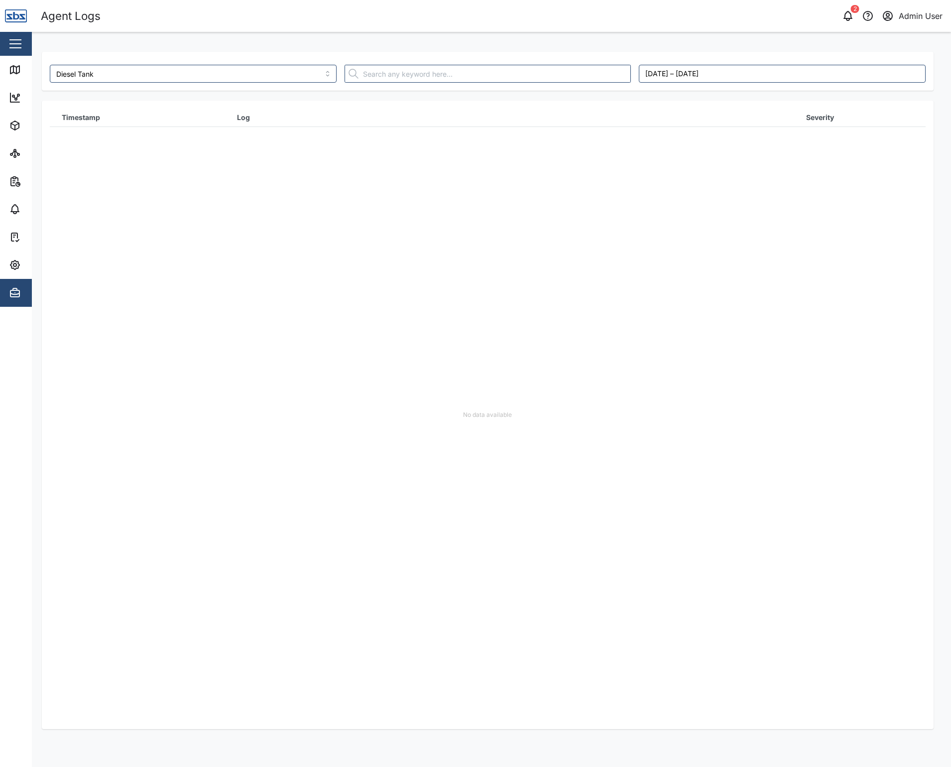
click at [263, 515] on div "No data available" at bounding box center [488, 415] width 876 height 629
click at [244, 387] on div "No data available" at bounding box center [488, 415] width 876 height 629
